Goal: Task Accomplishment & Management: Manage account settings

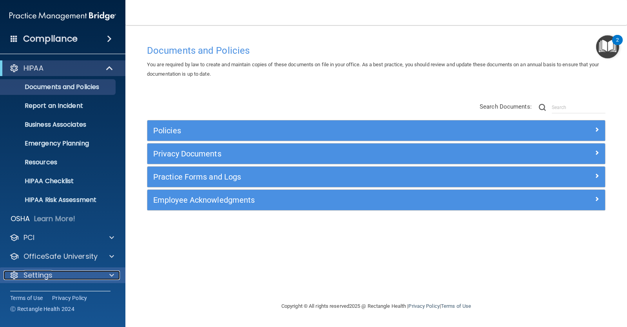
click at [113, 275] on span at bounding box center [111, 274] width 5 height 9
click at [42, 273] on p "Settings" at bounding box center [38, 274] width 29 height 9
click at [41, 278] on p "Settings" at bounding box center [38, 274] width 29 height 9
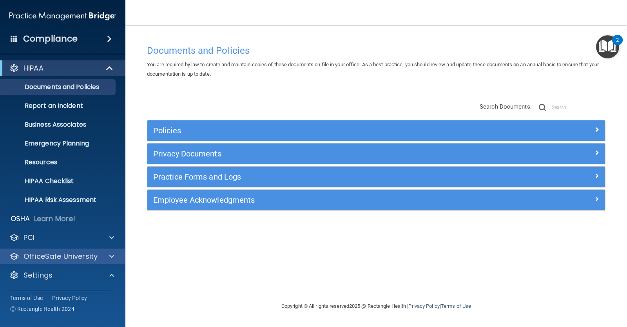
drag, startPoint x: 51, startPoint y: 246, endPoint x: 49, endPoint y: 255, distance: 8.8
click at [51, 247] on div "HIPAA Documents and Policies Report an Incident Business Associates Emergency P…" at bounding box center [63, 210] width 126 height 307
click at [49, 255] on p "OfficeSafe University" at bounding box center [61, 256] width 74 height 9
click at [80, 257] on p "OfficeSafe University" at bounding box center [61, 256] width 74 height 9
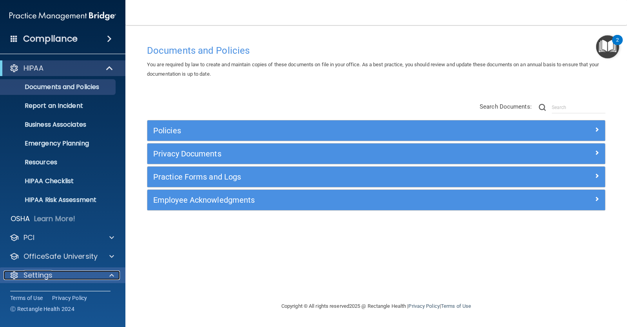
click at [109, 275] on div at bounding box center [111, 274] width 20 height 9
click at [116, 273] on div at bounding box center [111, 274] width 20 height 9
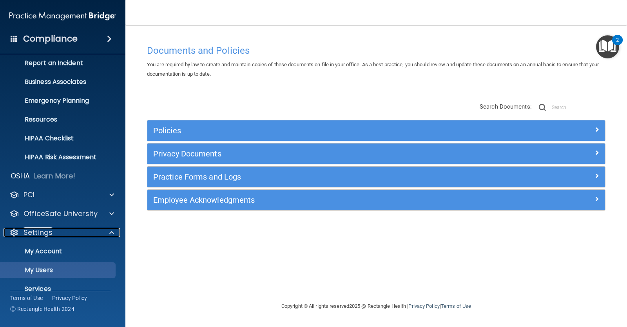
scroll to position [74, 0]
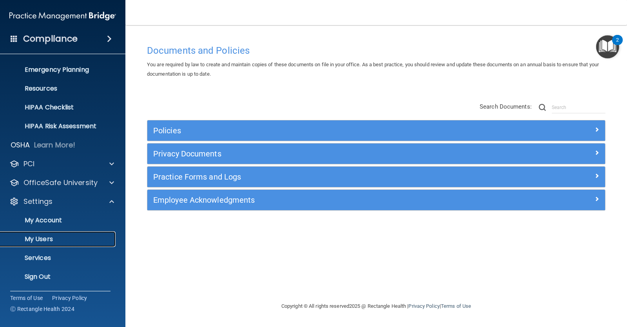
click at [45, 240] on p "My Users" at bounding box center [58, 239] width 107 height 8
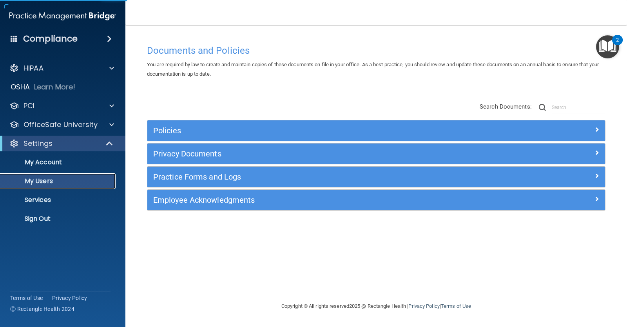
select select "20"
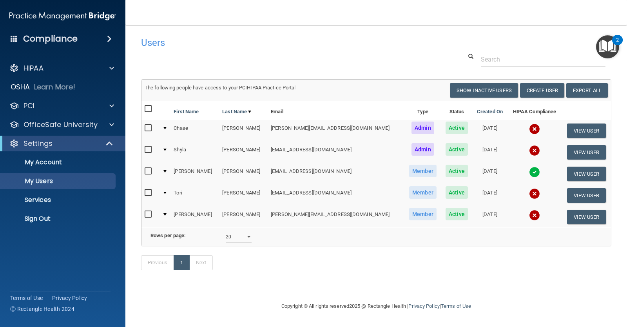
click at [149, 192] on input "checkbox" at bounding box center [149, 193] width 9 height 6
checkbox input "true"
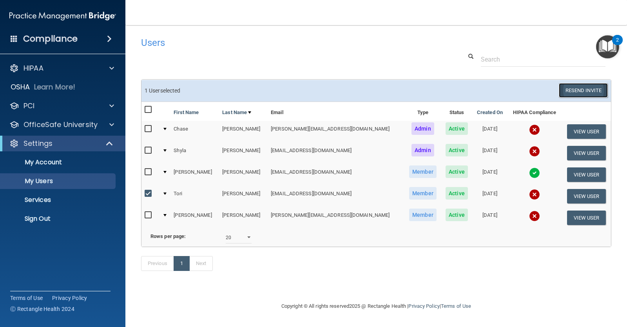
click at [586, 92] on button "Resend Invite" at bounding box center [583, 90] width 49 height 14
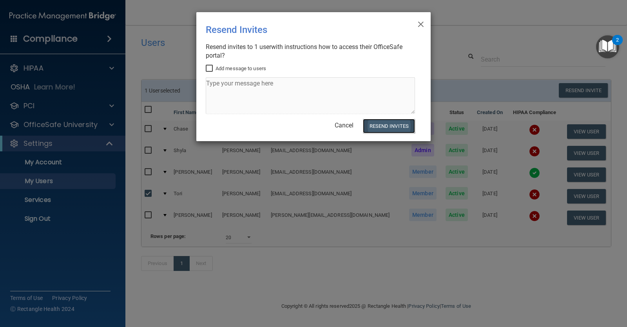
click at [387, 130] on button "Resend Invites" at bounding box center [389, 126] width 52 height 14
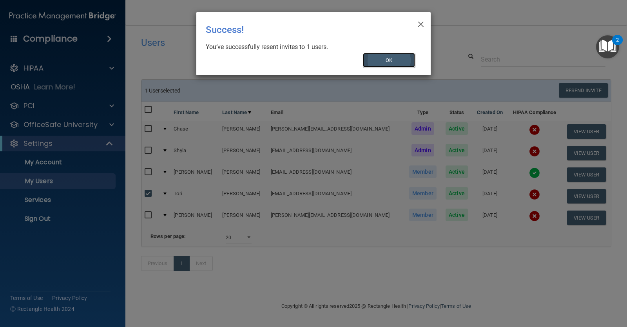
click at [396, 59] on button "OK" at bounding box center [389, 60] width 53 height 14
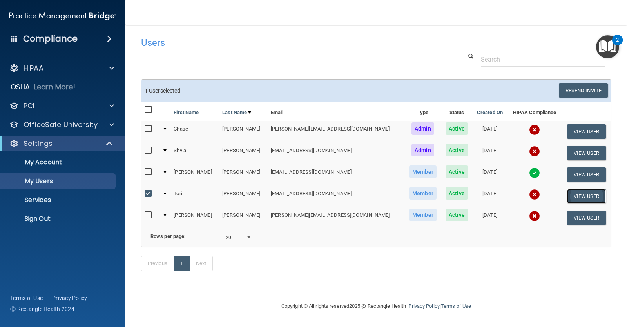
click at [574, 197] on button "View User" at bounding box center [586, 196] width 39 height 14
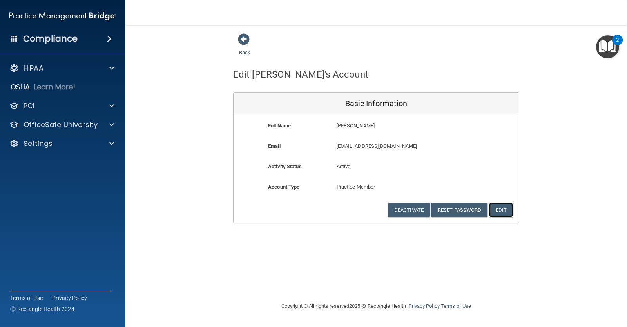
click at [503, 209] on button "Edit" at bounding box center [501, 210] width 24 height 14
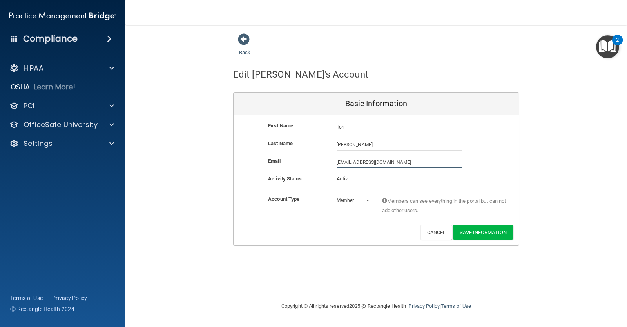
click at [363, 161] on input "[EMAIL_ADDRESS][DOMAIN_NAME]" at bounding box center [399, 162] width 125 height 12
drag, startPoint x: 394, startPoint y: 160, endPoint x: 362, endPoint y: 161, distance: 32.5
click at [362, 161] on input "[EMAIL_ADDRESS][DOMAIN_NAME]" at bounding box center [399, 162] width 125 height 12
type input "[EMAIL_ADDRESS][DOMAIN_NAME]"
click at [476, 230] on button "Save Information" at bounding box center [483, 232] width 60 height 14
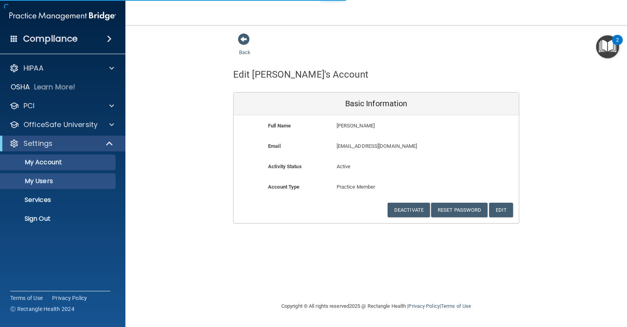
select select "20"
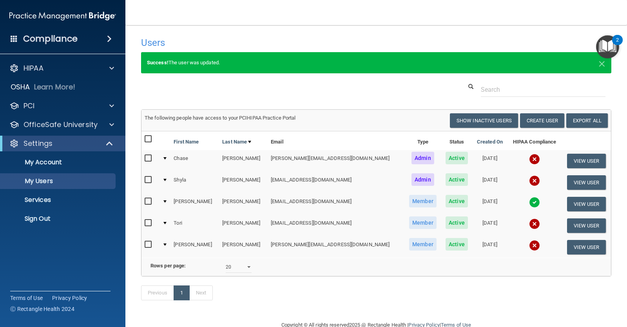
click at [148, 223] on input "checkbox" at bounding box center [149, 223] width 9 height 6
checkbox input "true"
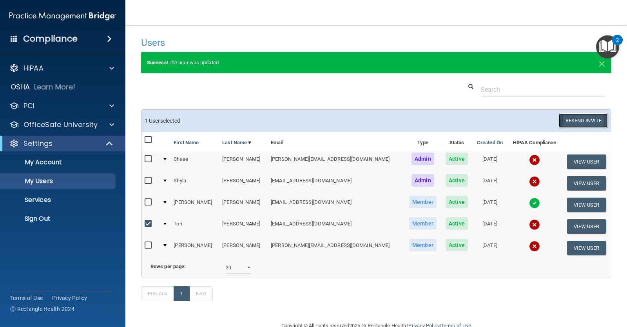
click at [578, 122] on button "Resend Invite" at bounding box center [583, 120] width 49 height 14
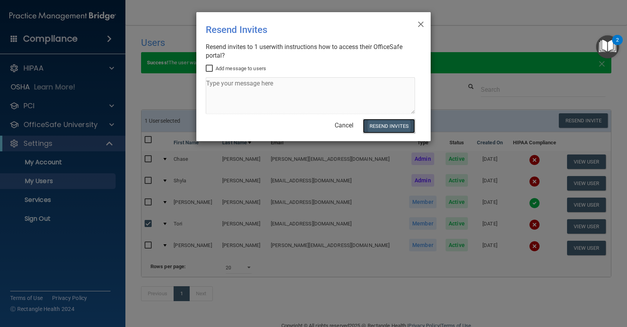
click at [389, 125] on button "Resend Invites" at bounding box center [389, 126] width 52 height 14
